Goal: Task Accomplishment & Management: Manage account settings

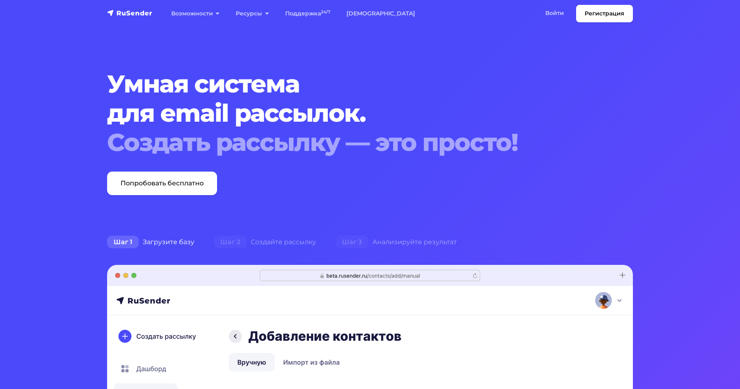
click at [560, 10] on link "Войти" at bounding box center [554, 13] width 35 height 17
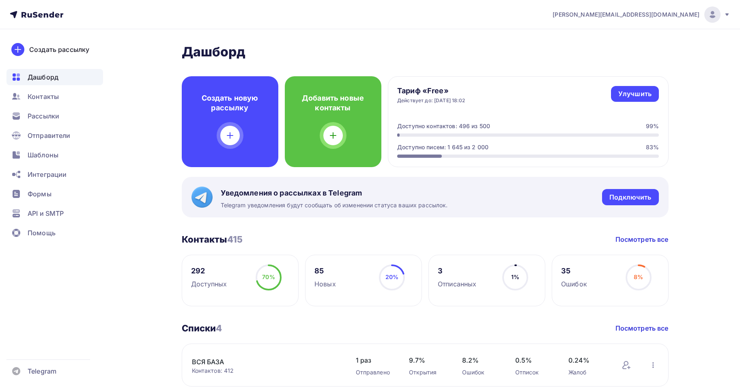
scroll to position [122, 0]
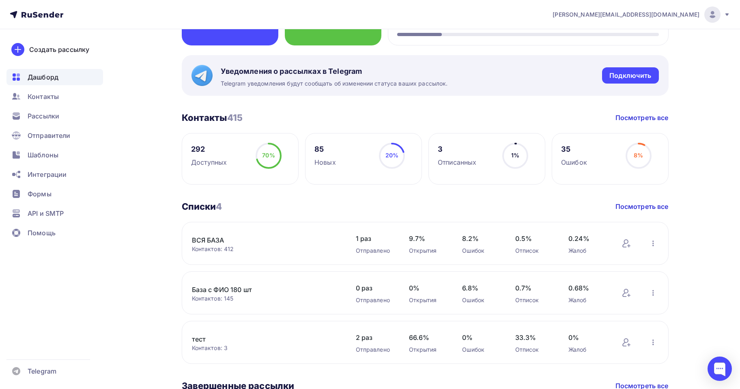
click at [366, 203] on div "Списки 4 Списки 4 Посмотреть все" at bounding box center [425, 206] width 487 height 11
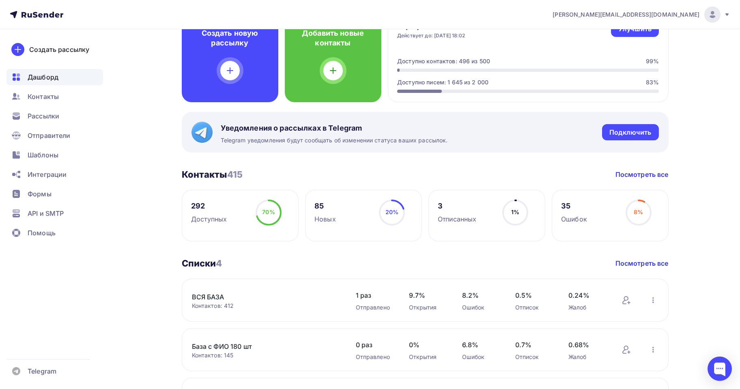
scroll to position [81, 0]
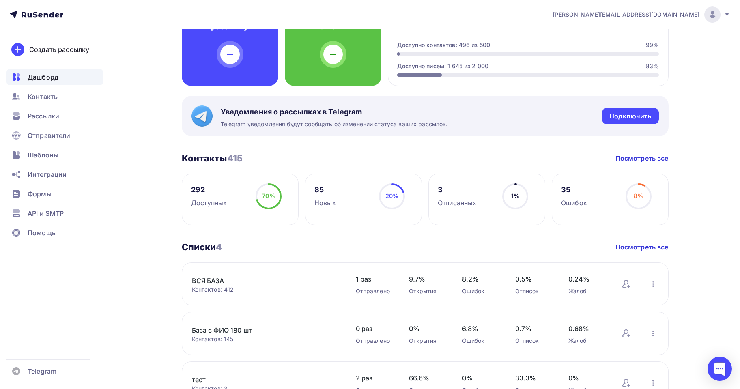
click at [202, 189] on div "292" at bounding box center [209, 190] width 36 height 10
drag, startPoint x: 200, startPoint y: 211, endPoint x: 265, endPoint y: 272, distance: 89.0
click at [200, 212] on div "292 Доступных 70% 70%" at bounding box center [240, 200] width 117 height 52
click at [44, 97] on span "Контакты" at bounding box center [43, 97] width 31 height 10
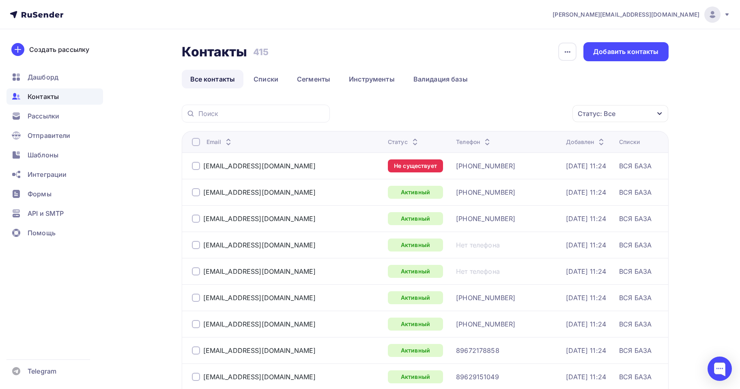
click at [636, 78] on ul "Все контакты Списки Сегменты Инструменты Валидация базы" at bounding box center [425, 79] width 487 height 19
click at [641, 45] on div "Добавить контакты" at bounding box center [625, 51] width 85 height 19
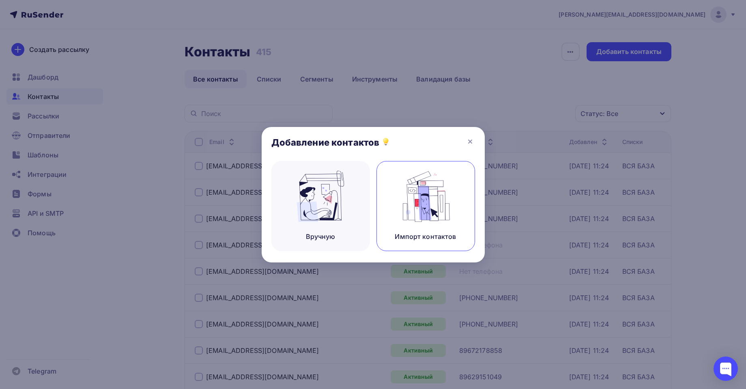
click at [453, 204] on div "Импорт контактов" at bounding box center [426, 206] width 99 height 90
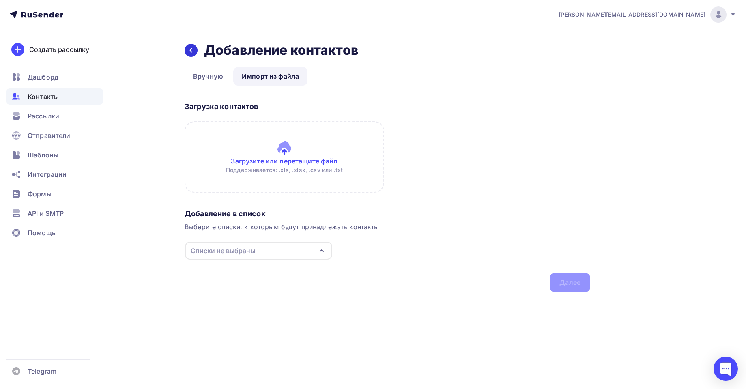
click at [194, 50] on icon at bounding box center [191, 50] width 6 height 6
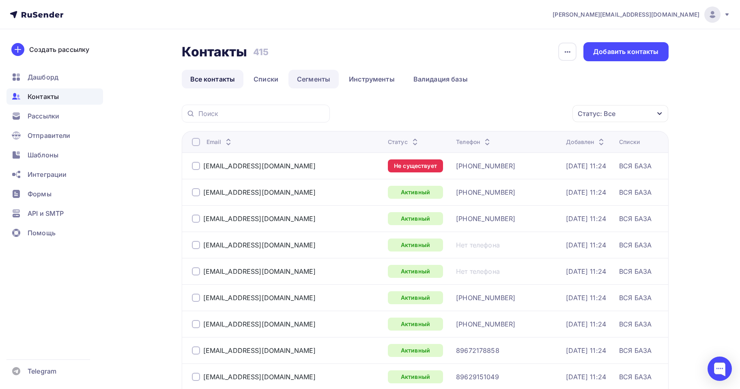
click at [310, 80] on link "Сегменты" at bounding box center [314, 79] width 50 height 19
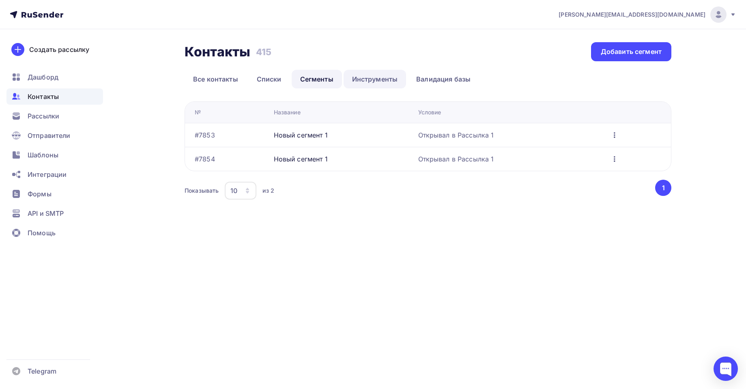
click at [381, 82] on link "Инструменты" at bounding box center [375, 79] width 63 height 19
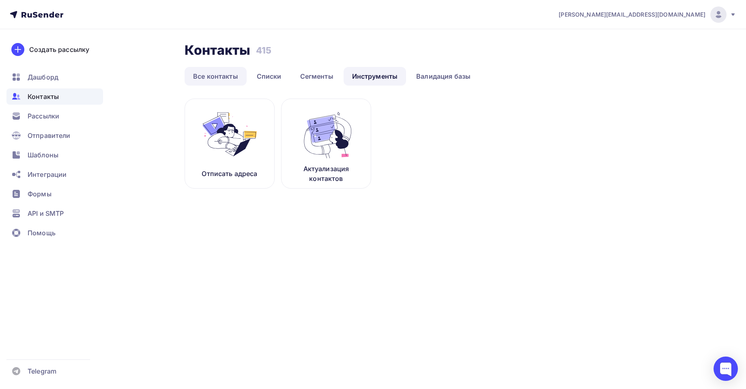
click at [217, 74] on link "Все контакты" at bounding box center [216, 76] width 62 height 19
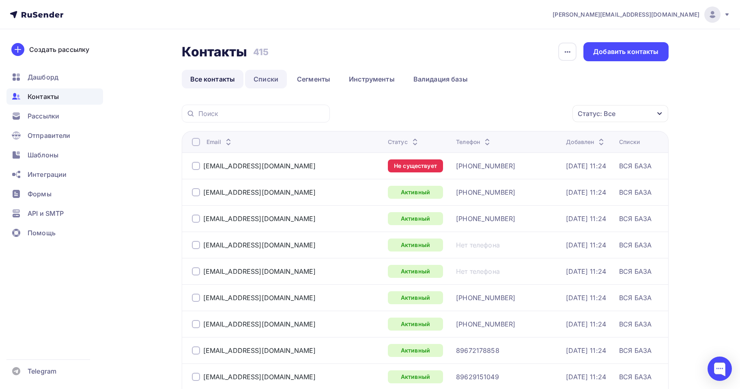
click at [255, 84] on link "Списки" at bounding box center [266, 79] width 42 height 19
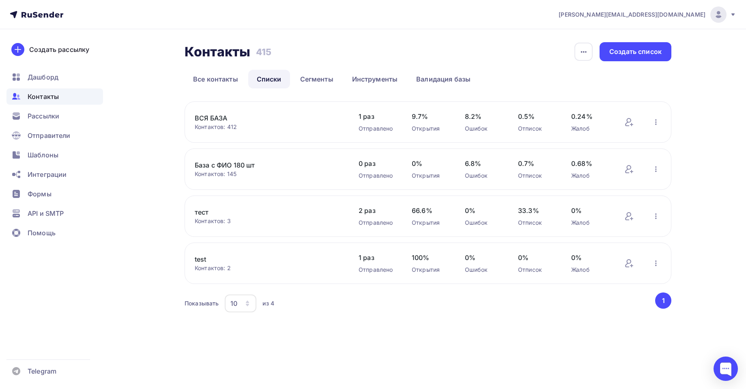
drag, startPoint x: 597, startPoint y: 106, endPoint x: 620, endPoint y: 82, distance: 33.0
click at [598, 105] on div "ВСЯ БАЗА Контактов: 412 Добавить контакты Переименовать список Скачать список О…" at bounding box center [428, 121] width 487 height 41
click at [629, 57] on div "Создать список" at bounding box center [636, 51] width 72 height 19
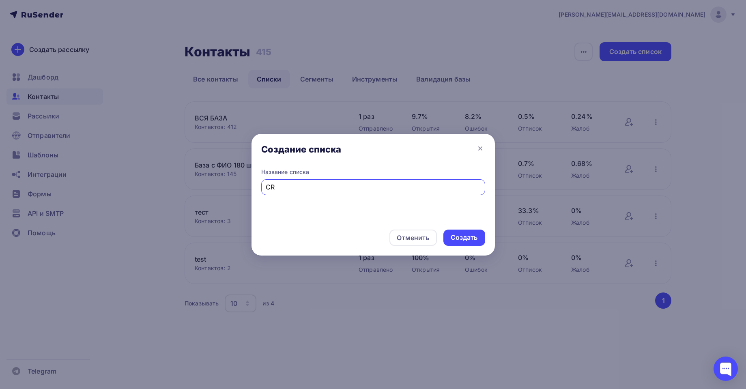
type input "C"
drag, startPoint x: 277, startPoint y: 186, endPoint x: 392, endPoint y: 193, distance: 115.5
click at [390, 195] on div "Название списка [PERSON_NAME]" at bounding box center [373, 194] width 243 height 52
type input "Стройка"
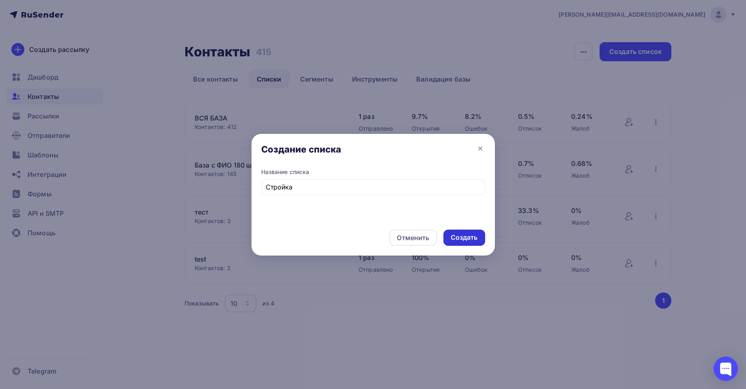
click at [451, 239] on div "Создать" at bounding box center [465, 238] width 42 height 16
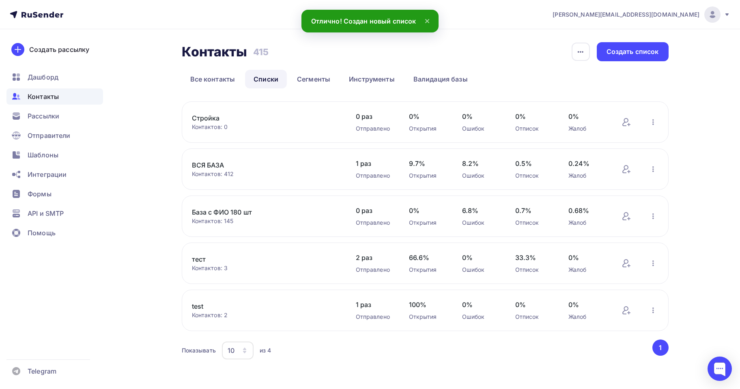
click at [189, 116] on div "Стройка Контактов: 0 Добавить контакты Переименовать список Скачать список Отпи…" at bounding box center [425, 121] width 487 height 41
drag, startPoint x: 194, startPoint y: 116, endPoint x: 203, endPoint y: 117, distance: 9.4
click at [194, 116] on link "Стройка" at bounding box center [261, 118] width 138 height 10
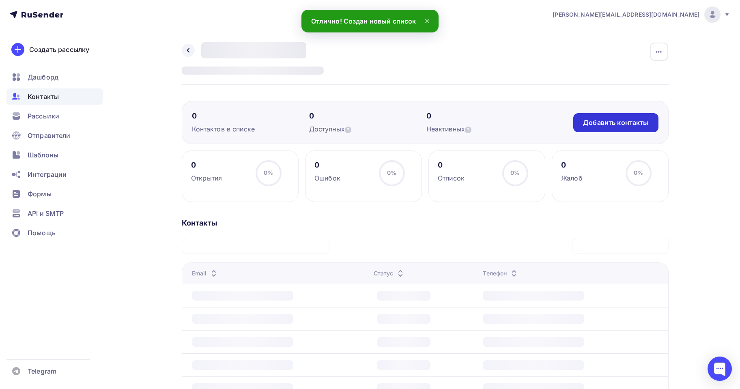
click at [613, 120] on div "Добавить контакты" at bounding box center [615, 122] width 65 height 9
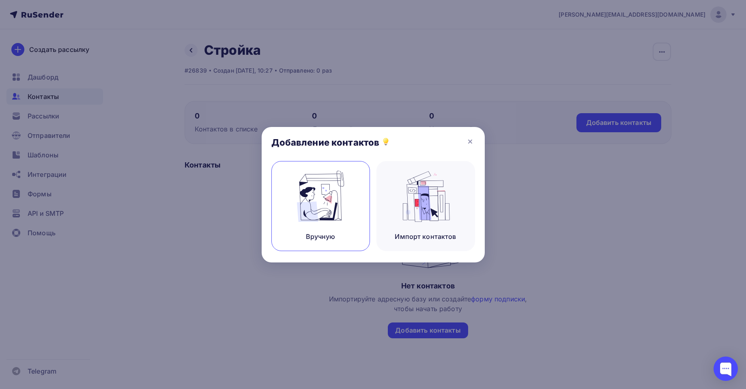
click at [335, 209] on img at bounding box center [320, 196] width 54 height 51
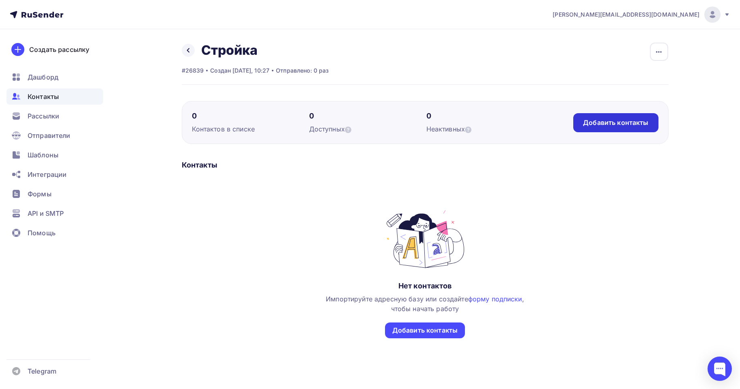
click at [633, 121] on div "Добавить контакты" at bounding box center [615, 122] width 65 height 9
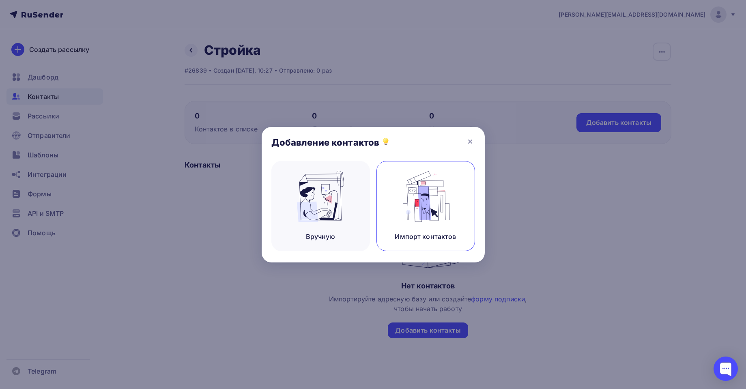
click at [461, 205] on div "Импорт контактов" at bounding box center [426, 206] width 99 height 90
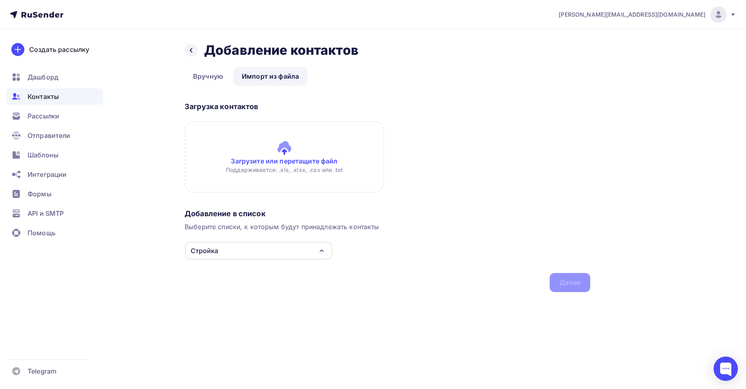
click at [282, 153] on input "file" at bounding box center [285, 156] width 200 height 71
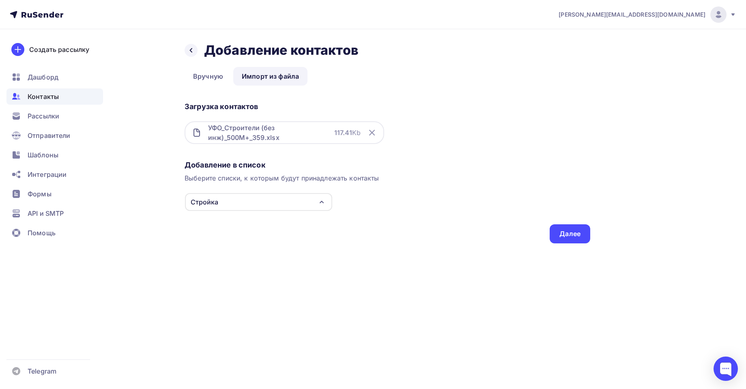
click at [273, 203] on div "Стройка" at bounding box center [258, 202] width 147 height 18
drag, startPoint x: 273, startPoint y: 199, endPoint x: 321, endPoint y: 172, distance: 56.0
click at [273, 198] on div "Стройка" at bounding box center [258, 202] width 147 height 18
click at [564, 228] on div "Далее" at bounding box center [570, 233] width 41 height 19
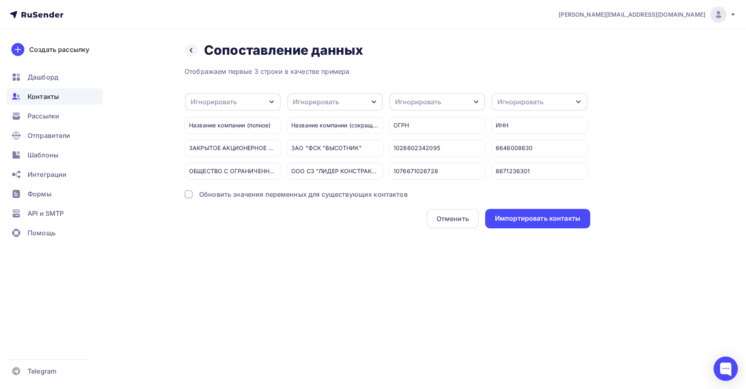
click at [242, 100] on div "Игнорировать" at bounding box center [233, 102] width 96 height 18
click at [243, 100] on div "Игнорировать" at bounding box center [233, 102] width 96 height 18
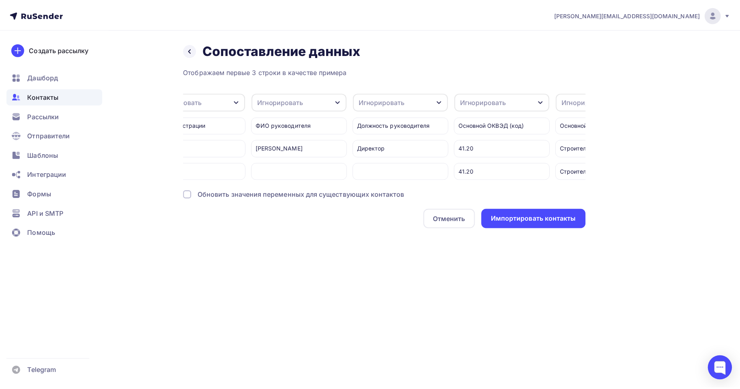
scroll to position [0, 588]
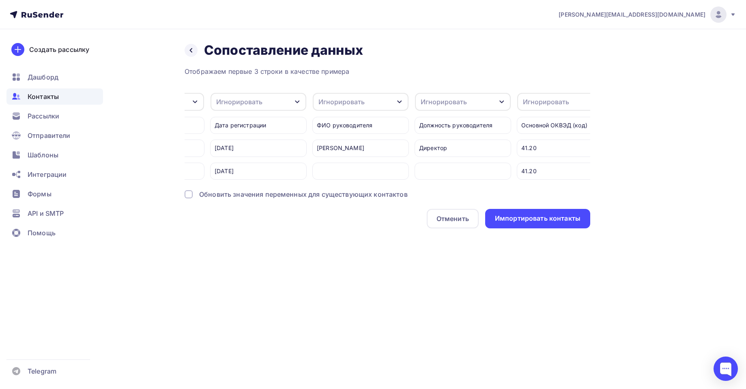
click at [362, 99] on div "Игнорировать" at bounding box center [342, 102] width 46 height 10
click at [346, 144] on div "Имя" at bounding box center [345, 145] width 47 height 10
click at [372, 192] on div "Отображаем первые 3 строки в качестве примера Игнорировать Игнорировать Телефон…" at bounding box center [388, 148] width 406 height 162
click at [520, 223] on div "Импортировать контакты" at bounding box center [538, 218] width 86 height 9
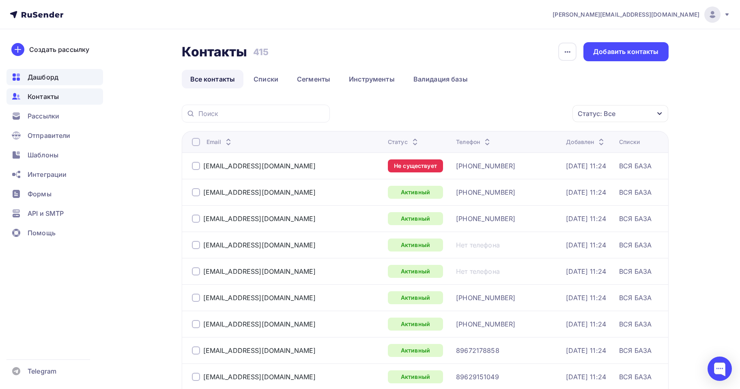
click at [45, 81] on span "Дашборд" at bounding box center [43, 77] width 31 height 10
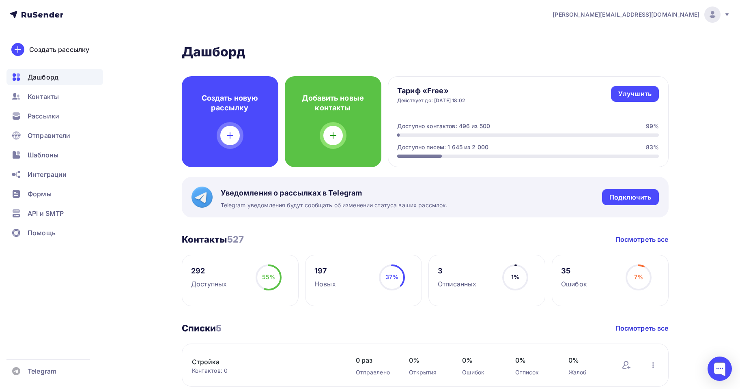
click at [209, 243] on h3 "Контакты 527" at bounding box center [213, 239] width 62 height 11
click at [208, 272] on div "292" at bounding box center [209, 271] width 36 height 10
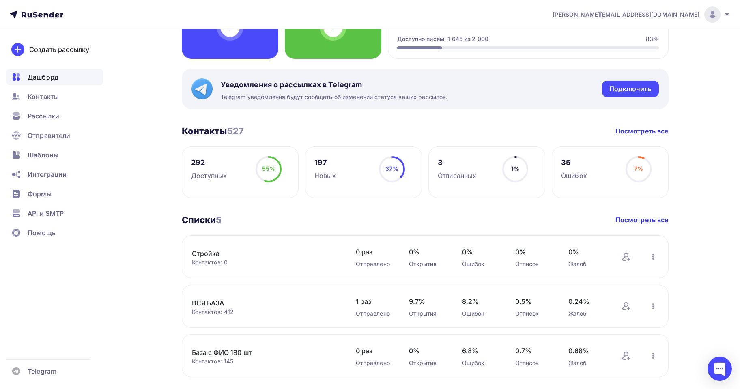
scroll to position [122, 0]
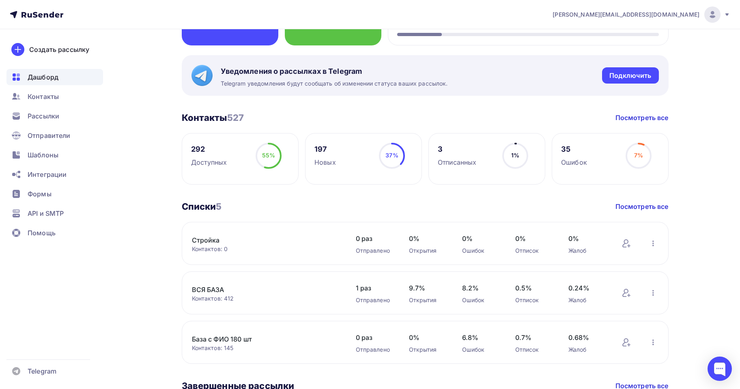
click at [212, 293] on link "ВСЯ БАЗА" at bounding box center [261, 290] width 138 height 10
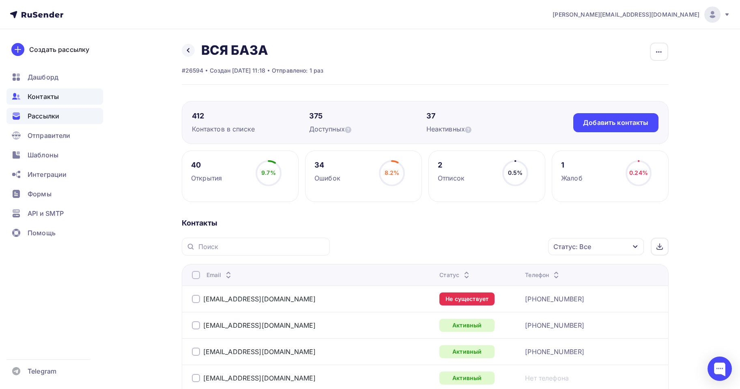
click at [38, 108] on ul "Дашборд Контакты Рассылки Отправители Шаблоны Интеграции Формы API и SMTP Помощь" at bounding box center [54, 157] width 97 height 177
click at [39, 113] on span "Рассылки" at bounding box center [44, 116] width 32 height 10
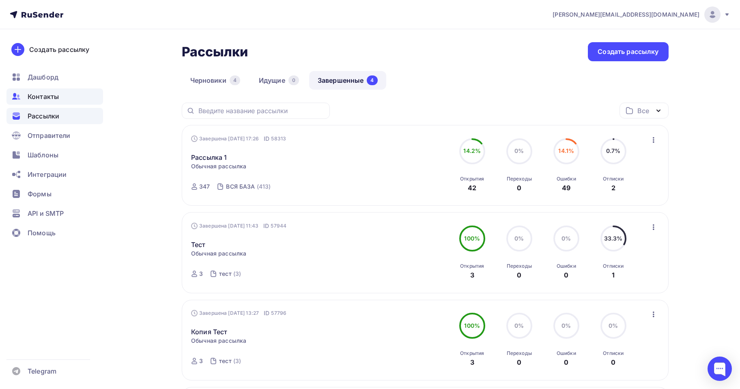
click at [40, 95] on span "Контакты" at bounding box center [43, 97] width 31 height 10
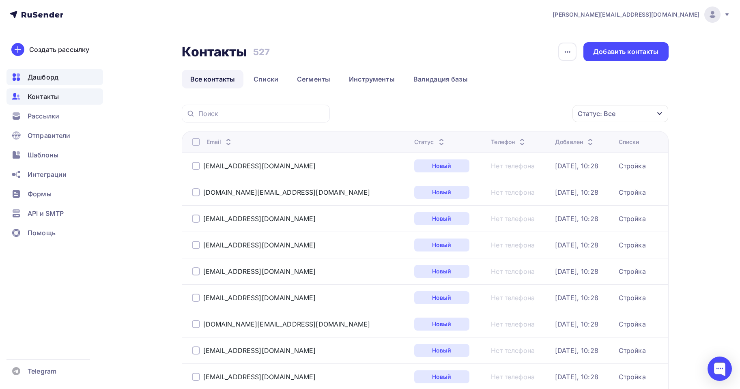
click at [47, 75] on span "Дашборд" at bounding box center [43, 77] width 31 height 10
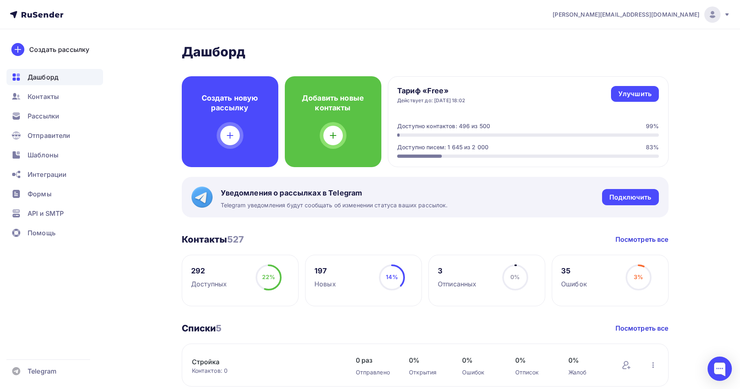
scroll to position [122, 0]
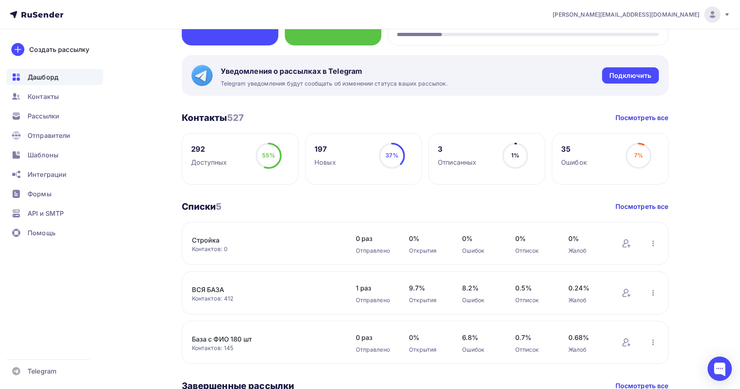
click at [196, 149] on div "292" at bounding box center [209, 149] width 36 height 10
click at [44, 111] on span "Рассылки" at bounding box center [44, 116] width 32 height 10
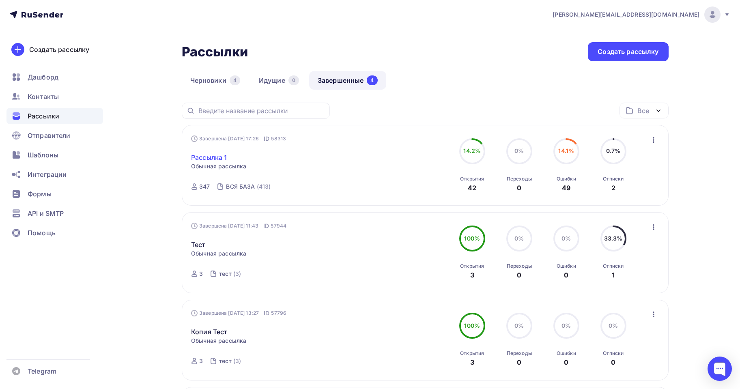
click at [205, 157] on link "Рассылка 1" at bounding box center [209, 158] width 36 height 10
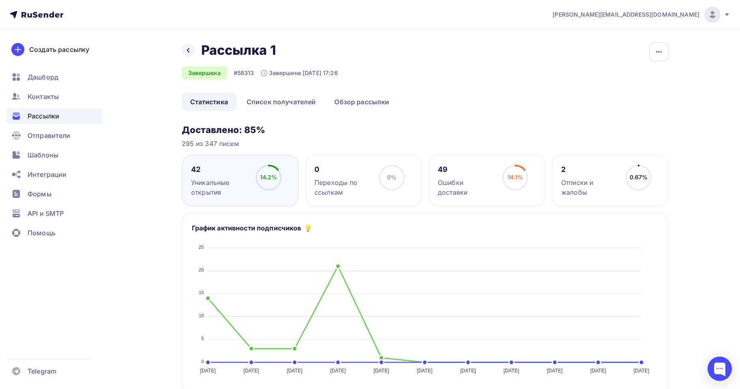
click at [338, 124] on div "Назад Рассылка 1 Рассылка 1 Завершена #58313 Завершена [DATE] 17:26 Копировать …" at bounding box center [425, 394] width 487 height 704
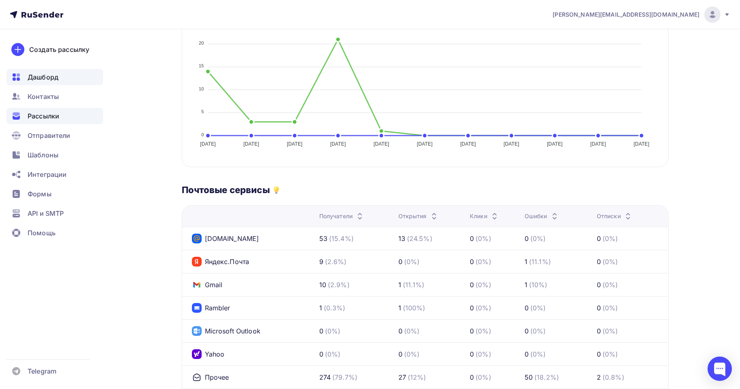
scroll to position [105, 0]
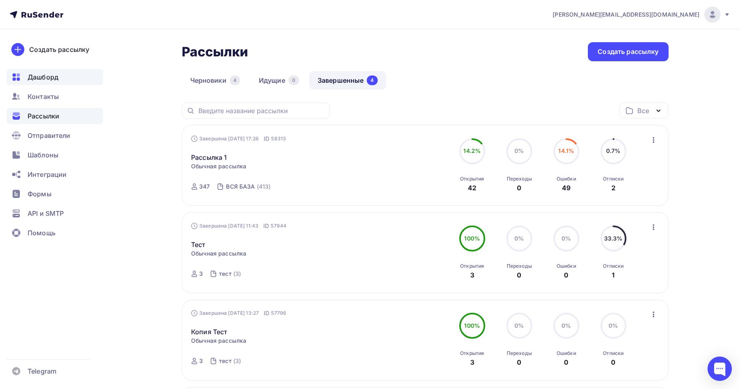
click at [58, 82] on div "Дашборд" at bounding box center [54, 77] width 97 height 16
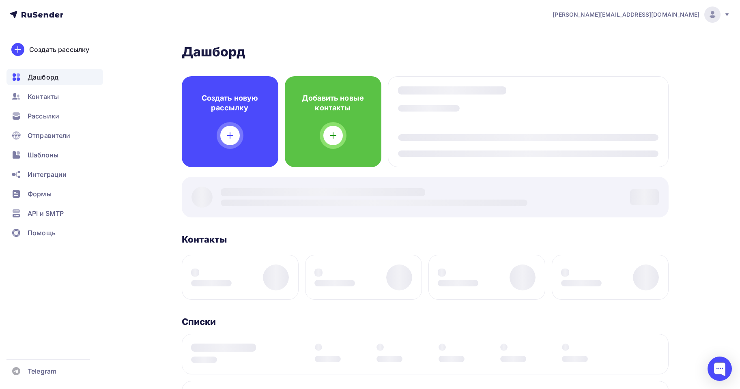
click at [57, 82] on span "Дашборд" at bounding box center [43, 77] width 31 height 10
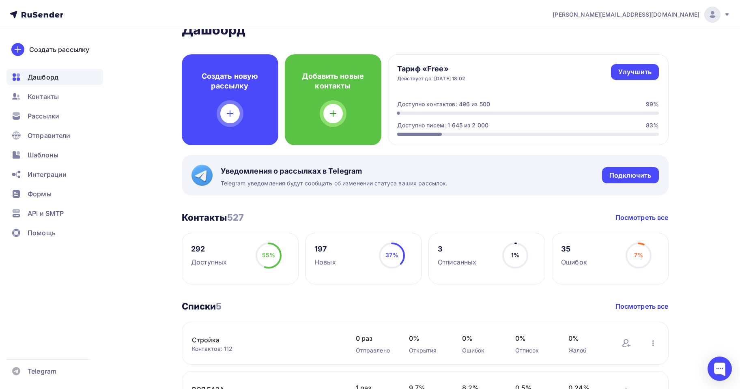
scroll to position [41, 0]
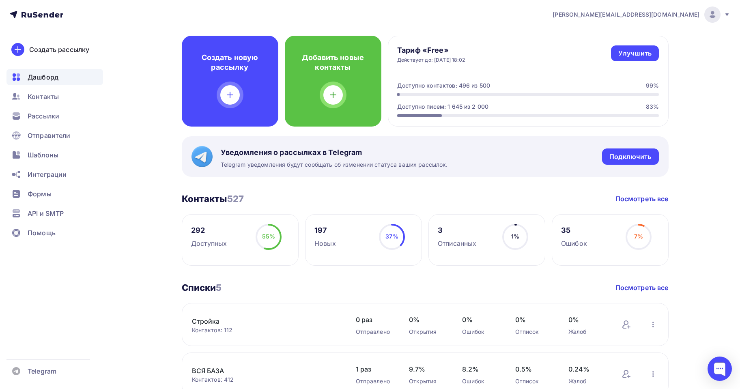
click at [203, 320] on link "Стройка" at bounding box center [261, 321] width 138 height 10
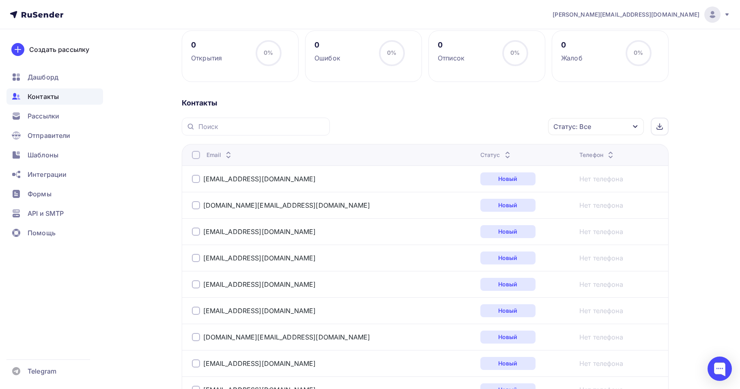
scroll to position [203, 0]
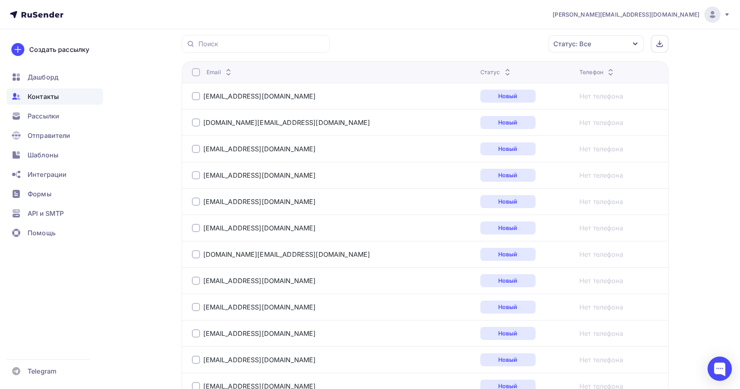
click at [35, 102] on div "Контакты" at bounding box center [54, 96] width 97 height 16
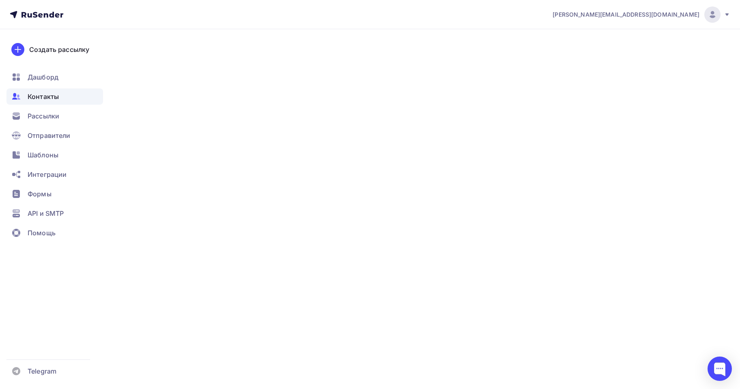
click at [39, 99] on span "Контакты" at bounding box center [43, 97] width 31 height 10
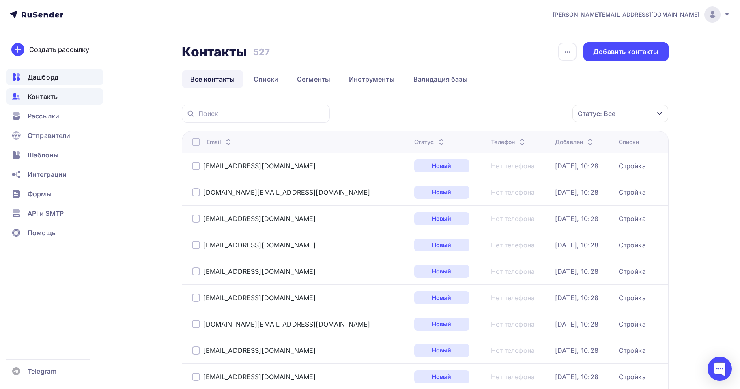
drag, startPoint x: 39, startPoint y: 77, endPoint x: 40, endPoint y: 73, distance: 4.1
click at [39, 76] on span "Дашборд" at bounding box center [43, 77] width 31 height 10
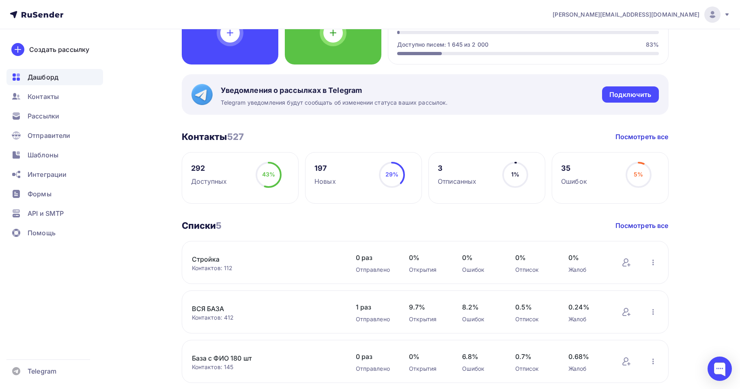
scroll to position [162, 0]
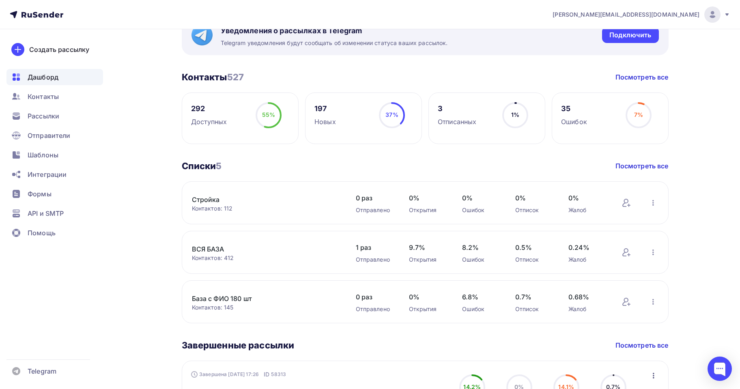
click at [208, 198] on link "Стройка" at bounding box center [261, 200] width 138 height 10
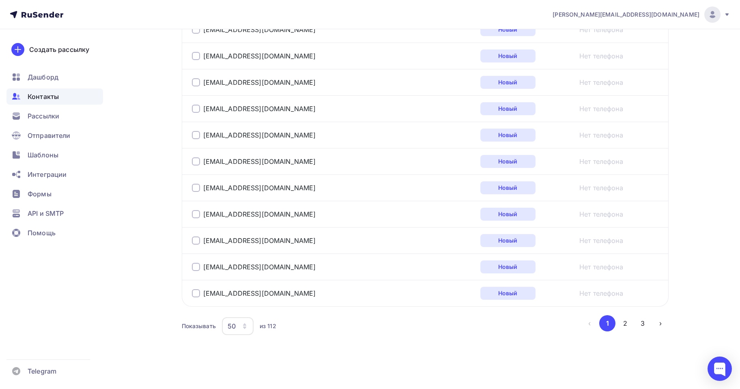
scroll to position [1298, 0]
click at [626, 326] on button "2" at bounding box center [625, 323] width 16 height 16
click at [645, 323] on button "3" at bounding box center [643, 323] width 16 height 16
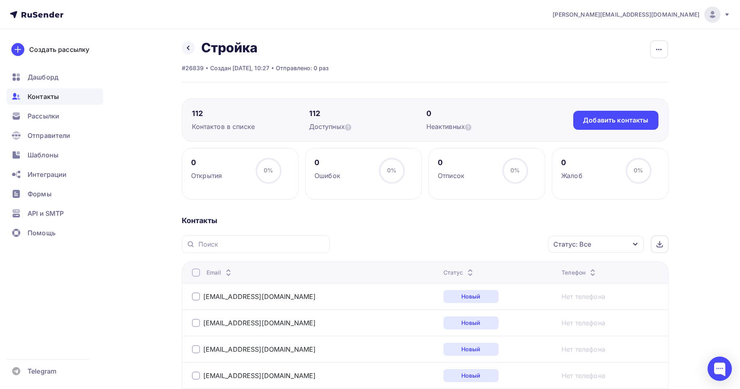
scroll to position [0, 0]
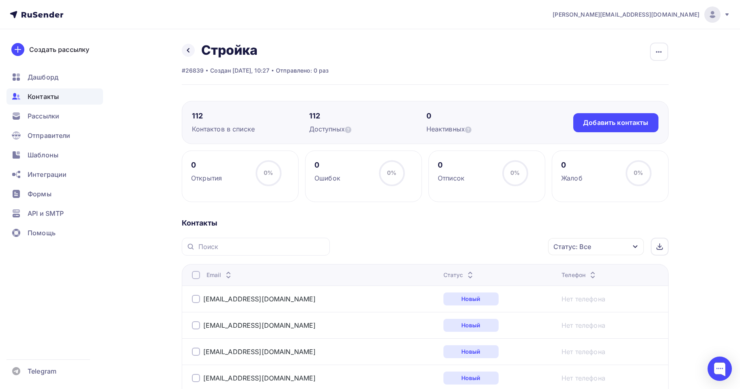
click at [30, 14] on icon at bounding box center [30, 15] width 4 height 4
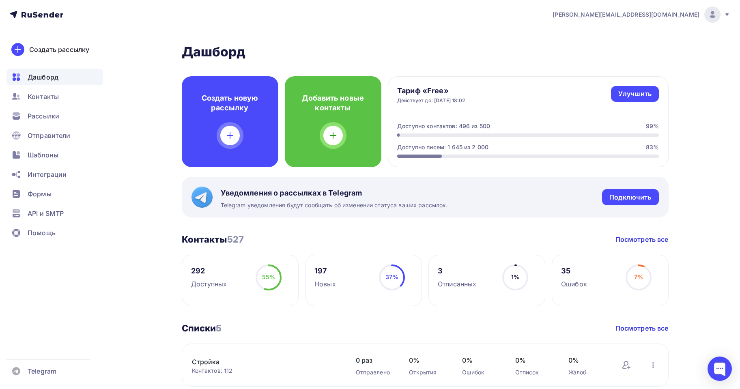
click at [203, 271] on div "292" at bounding box center [209, 271] width 36 height 10
click at [196, 275] on div "292" at bounding box center [209, 271] width 36 height 10
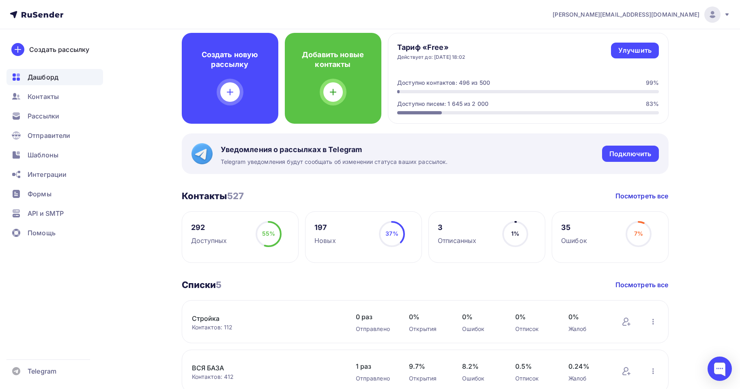
scroll to position [81, 0]
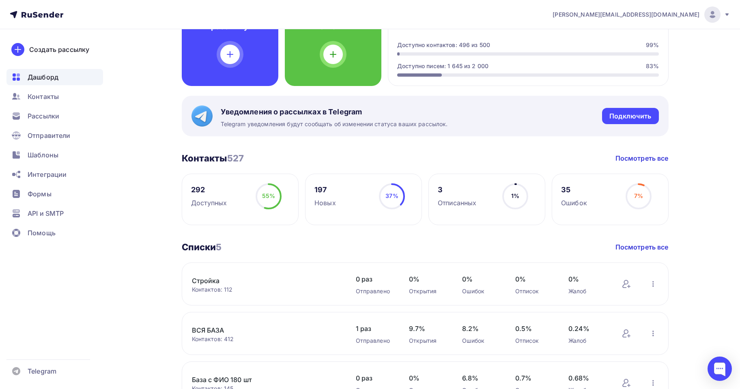
click at [209, 280] on link "Стройка" at bounding box center [261, 281] width 138 height 10
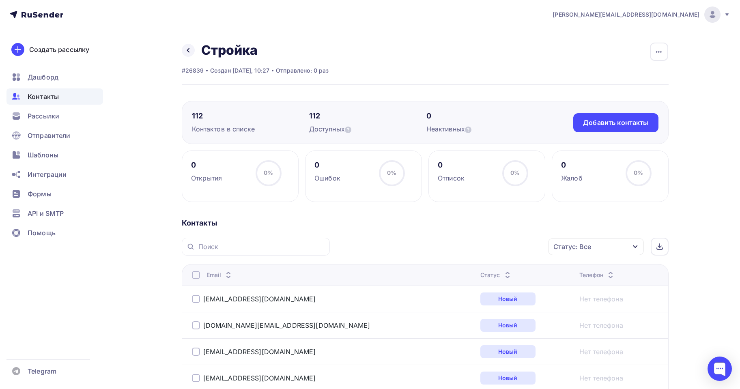
click at [44, 17] on icon at bounding box center [46, 15] width 4 height 4
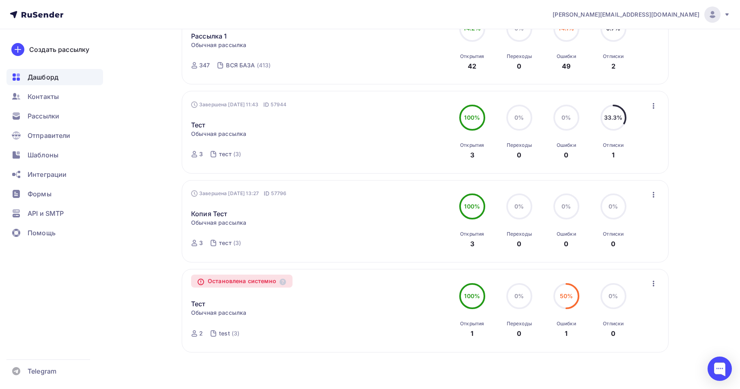
scroll to position [523, 0]
drag, startPoint x: 253, startPoint y: 378, endPoint x: 261, endPoint y: 378, distance: 7.7
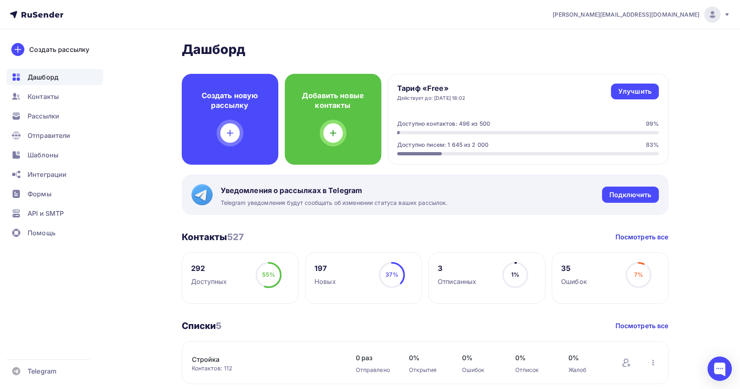
scroll to position [0, 0]
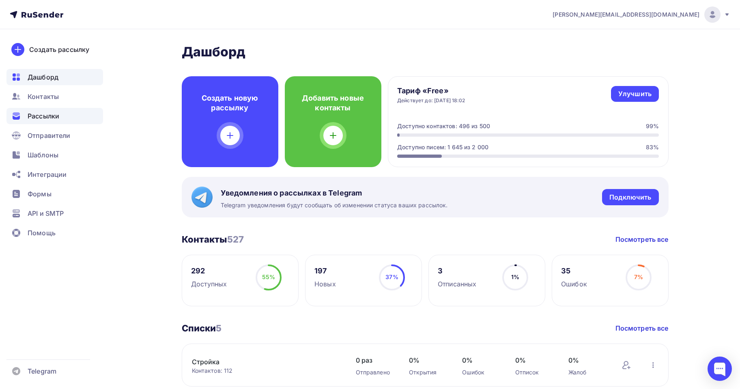
click at [34, 114] on span "Рассылки" at bounding box center [44, 116] width 32 height 10
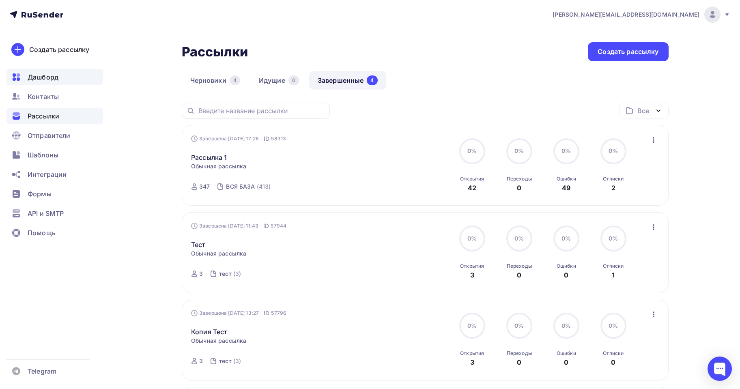
click at [42, 78] on span "Дашборд" at bounding box center [43, 77] width 31 height 10
